Goal: Complete application form

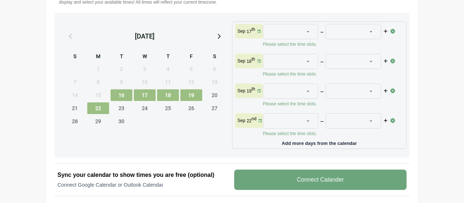
scroll to position [328, 0]
click at [127, 114] on span "23" at bounding box center [122, 108] width 22 height 12
drag, startPoint x: 142, startPoint y: 112, endPoint x: 140, endPoint y: 116, distance: 4.9
click at [143, 112] on span "24" at bounding box center [145, 108] width 22 height 12
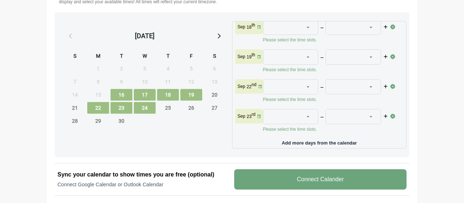
click at [130, 101] on span "16" at bounding box center [122, 95] width 22 height 12
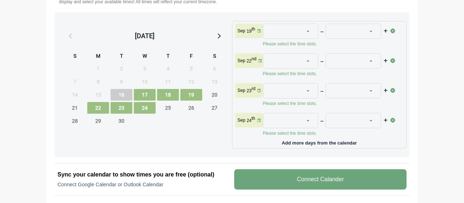
click at [142, 101] on span "17" at bounding box center [145, 95] width 22 height 12
click at [167, 101] on span "18" at bounding box center [168, 95] width 22 height 12
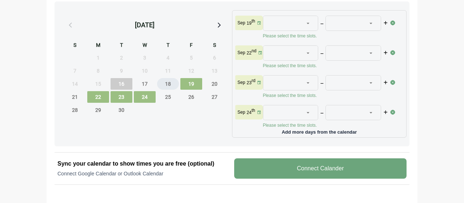
scroll to position [328, 0]
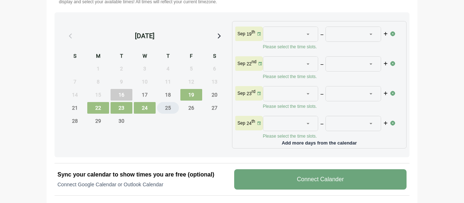
click at [168, 114] on span "25" at bounding box center [168, 108] width 22 height 12
click at [191, 112] on span "26" at bounding box center [192, 108] width 22 height 12
